Goal: Transaction & Acquisition: Book appointment/travel/reservation

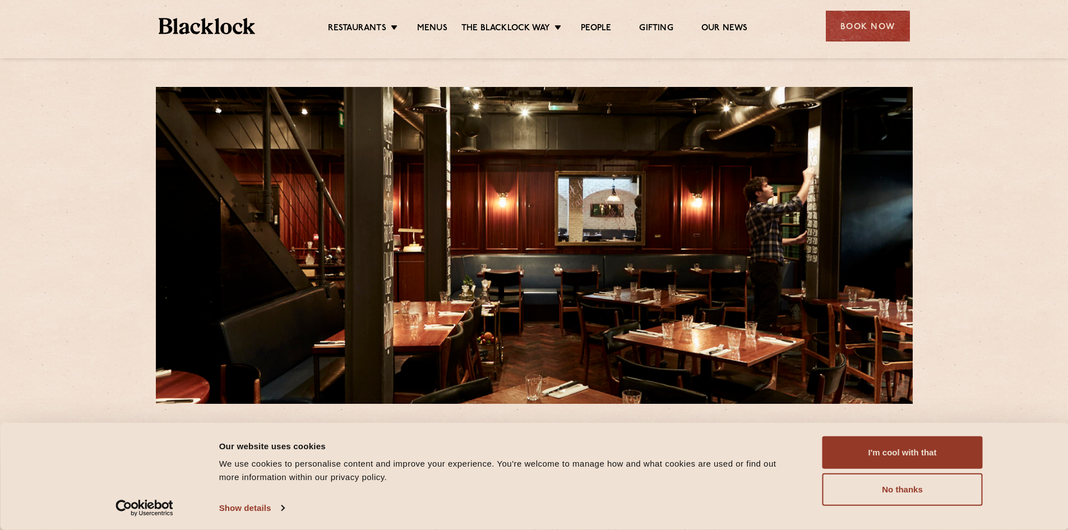
drag, startPoint x: 850, startPoint y: 17, endPoint x: 846, endPoint y: 25, distance: 8.3
click at [850, 17] on div "Book Now" at bounding box center [867, 26] width 84 height 31
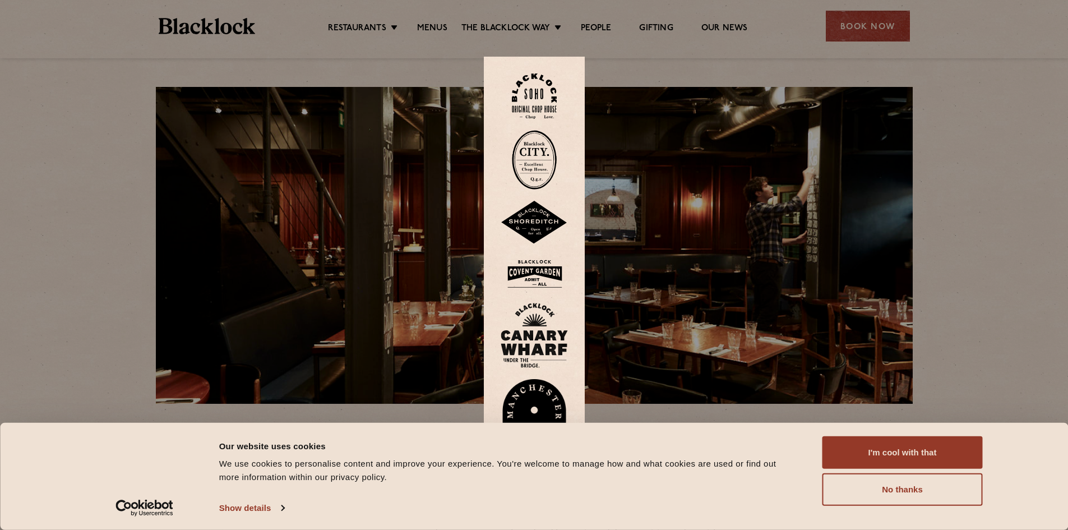
click at [539, 92] on img at bounding box center [534, 95] width 45 height 45
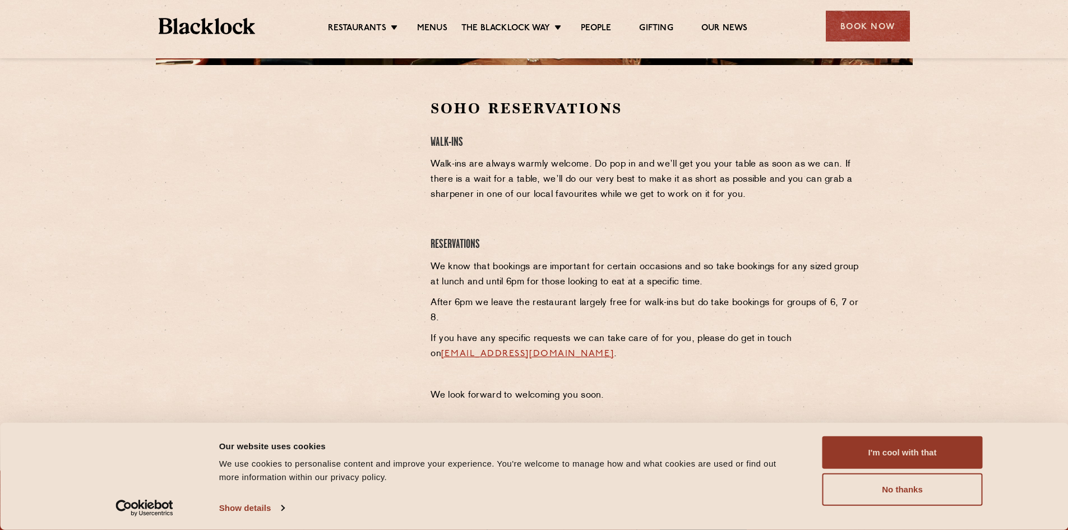
scroll to position [392, 0]
